Goal: Information Seeking & Learning: Learn about a topic

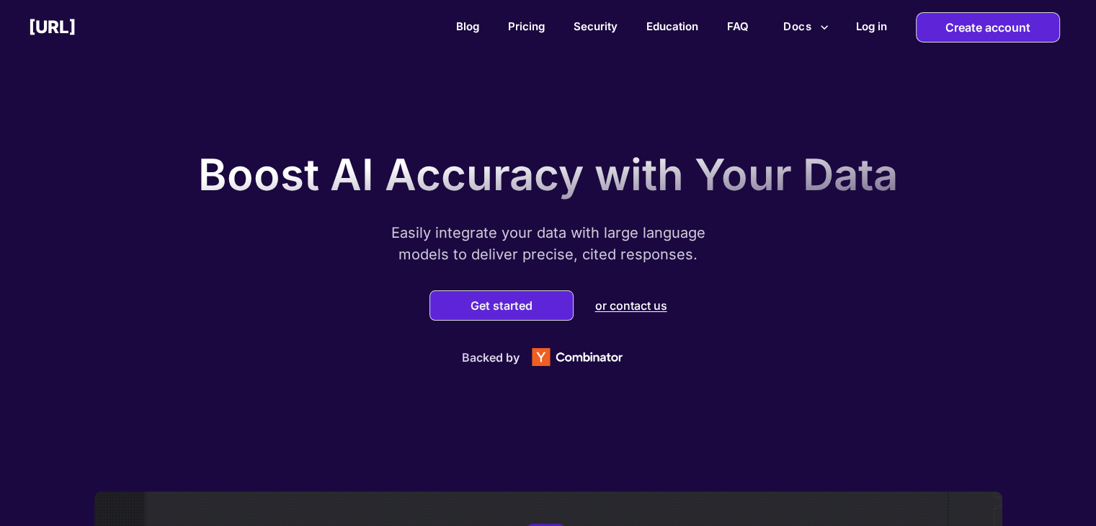
click at [802, 27] on button "Docs" at bounding box center [806, 26] width 57 height 27
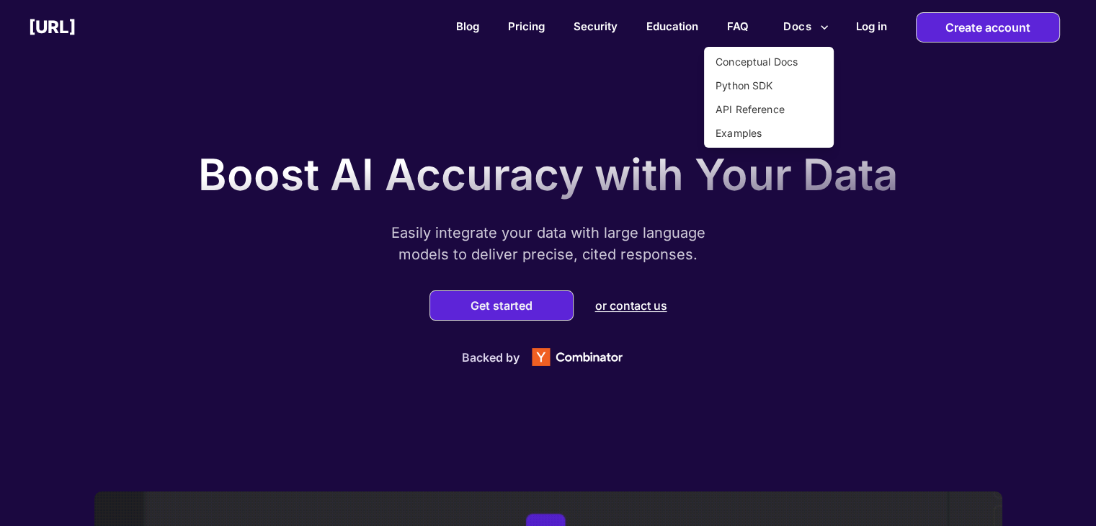
click at [866, 57] on div at bounding box center [548, 263] width 1096 height 526
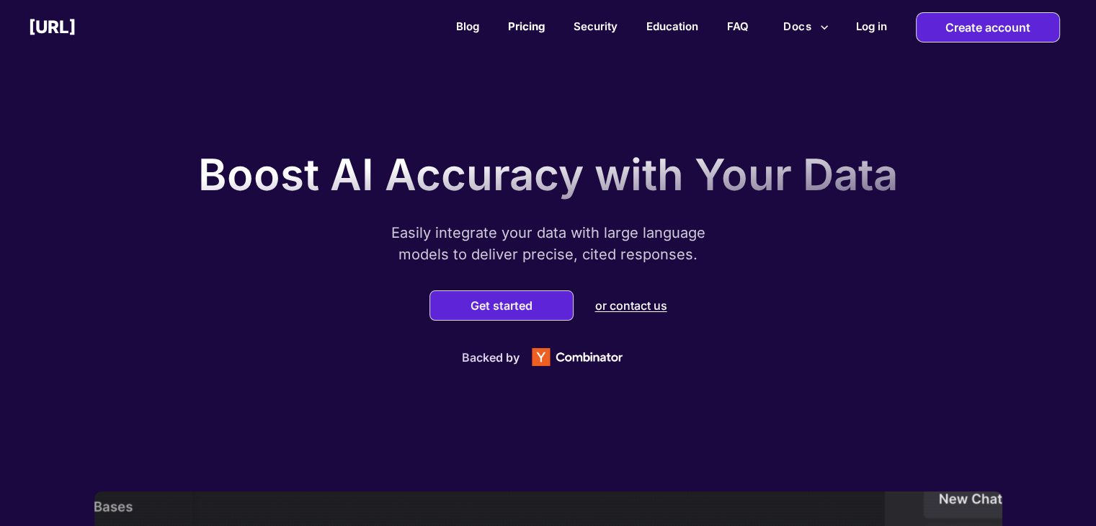
click at [510, 24] on link "Pricing" at bounding box center [526, 26] width 37 height 14
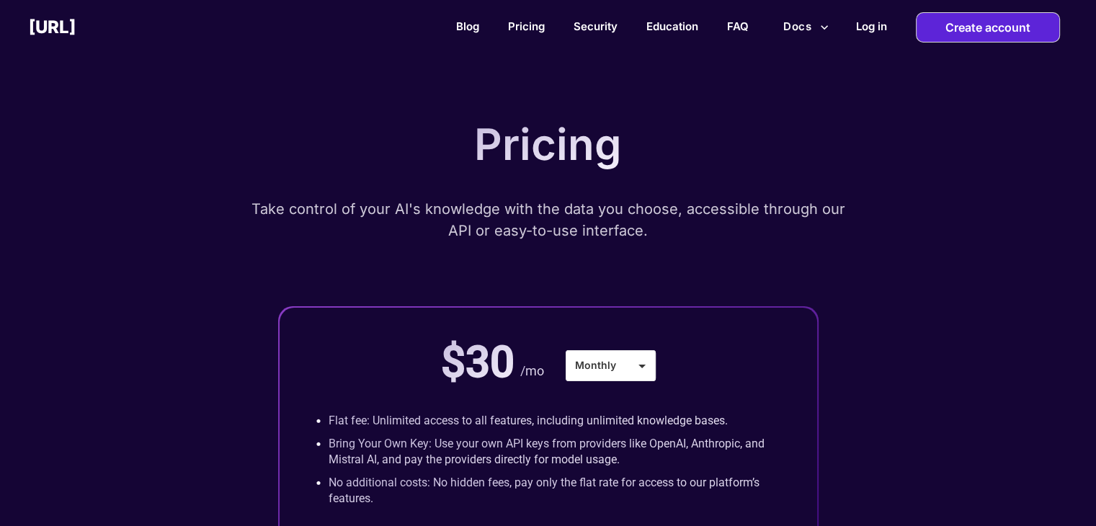
click at [722, 24] on div "Blog Pricing Security Education FAQ Docs Log in Create account" at bounding box center [586, 27] width 1021 height 30
click at [722, 22] on div "Blog Pricing Security Education FAQ Docs Log in Create account" at bounding box center [586, 27] width 1021 height 30
click at [735, 22] on link "FAQ" at bounding box center [738, 26] width 22 height 14
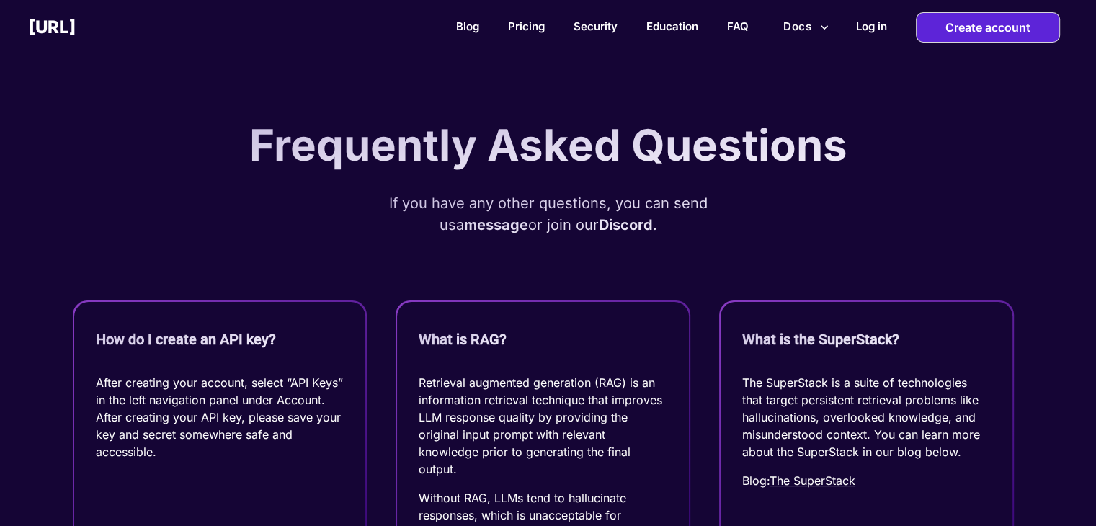
click at [824, 27] on icon "more" at bounding box center [824, 27] width 7 height 4
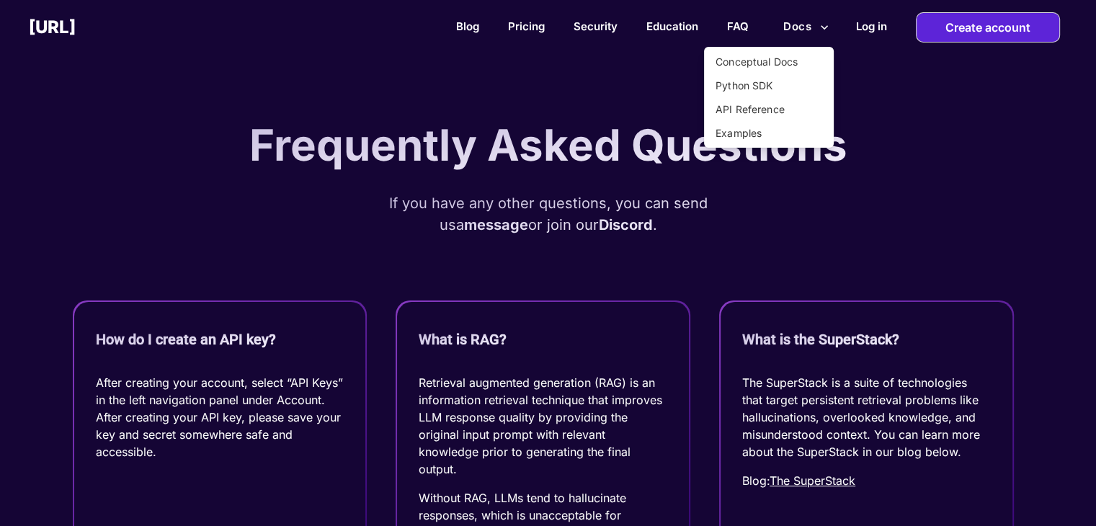
click at [853, 90] on div at bounding box center [548, 263] width 1096 height 526
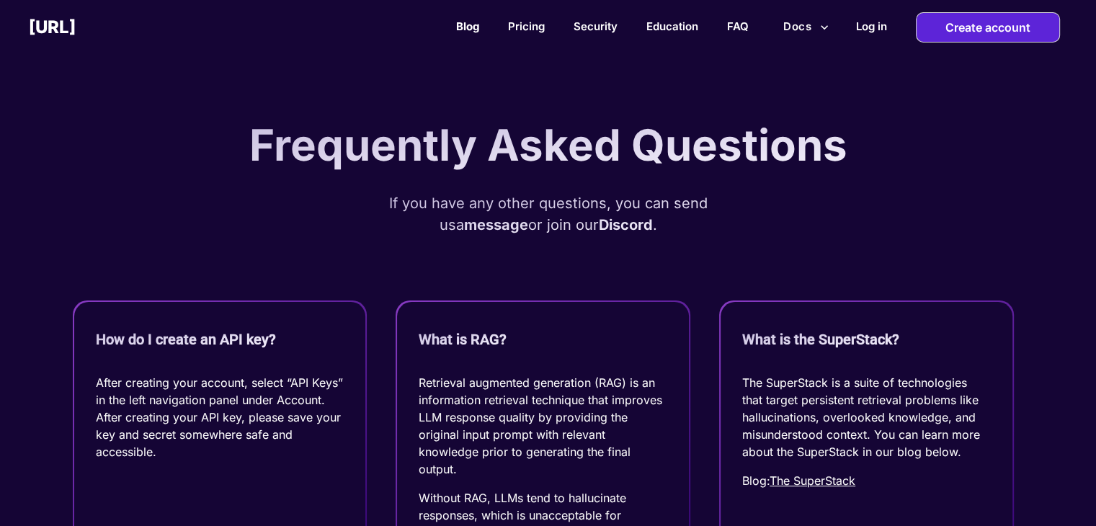
click at [468, 25] on link "Blog" at bounding box center [467, 26] width 23 height 14
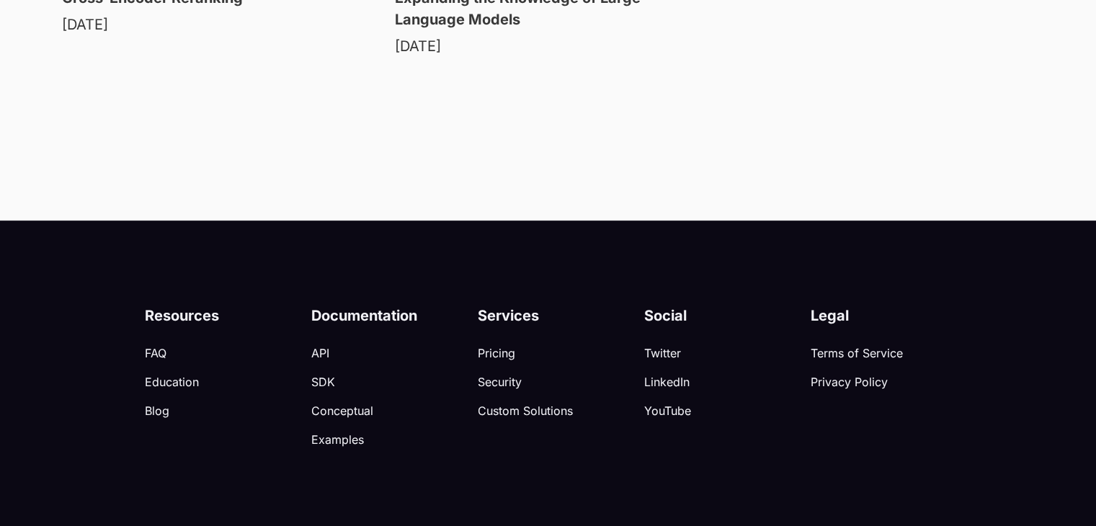
scroll to position [1943, 0]
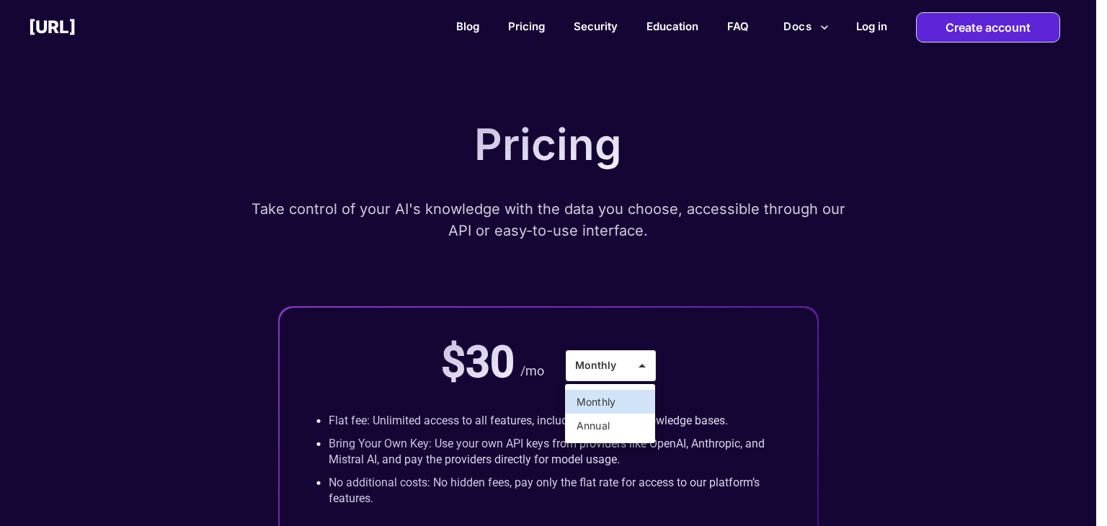
click at [604, 420] on li "Annual" at bounding box center [610, 426] width 90 height 24
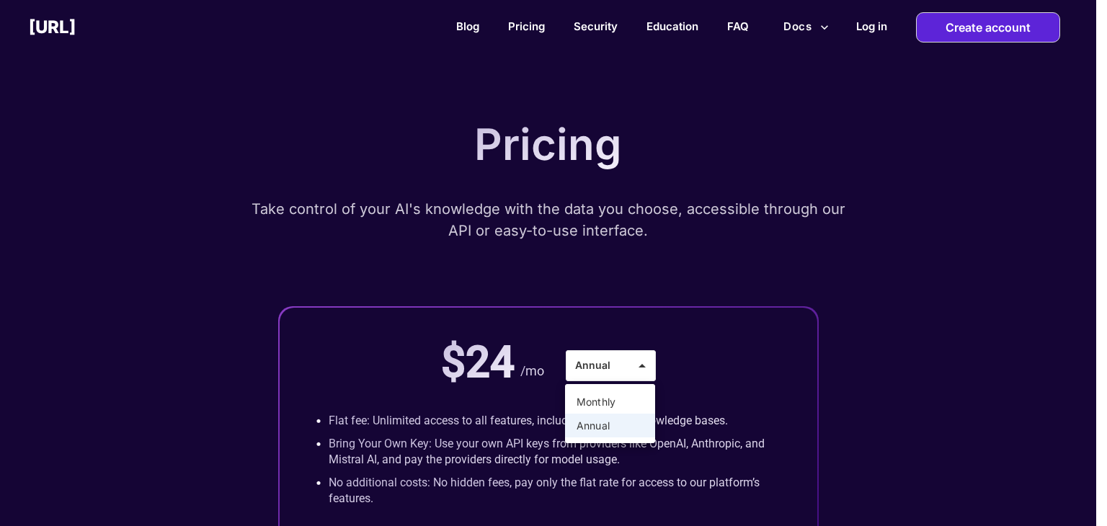
click at [605, 403] on li "Monthly" at bounding box center [610, 402] width 90 height 24
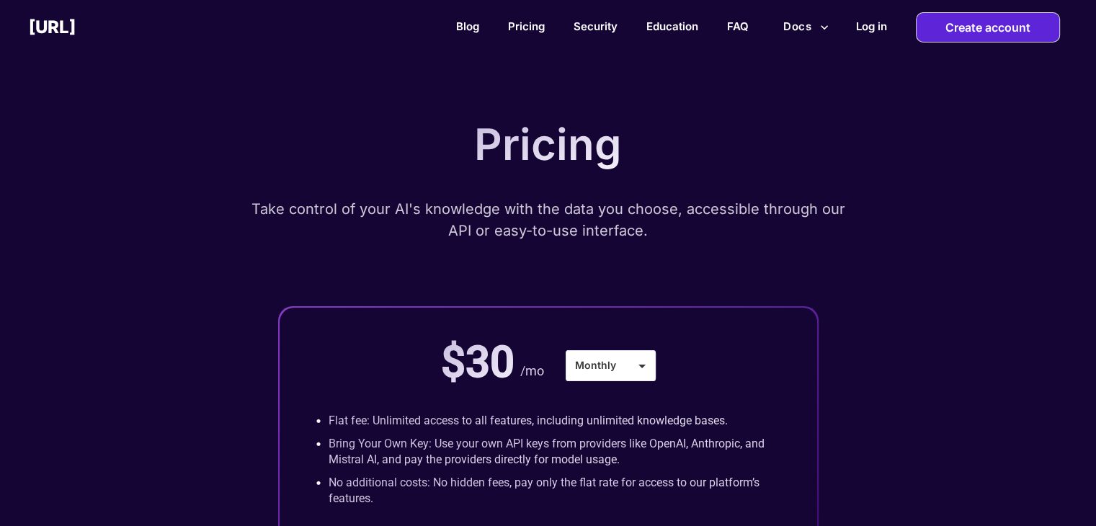
click at [802, 310] on div "$30 /mo Monthly ******* • Flat fee: Unlimited access to all features, including…" at bounding box center [549, 472] width 538 height 329
